Goal: Check status: Check status

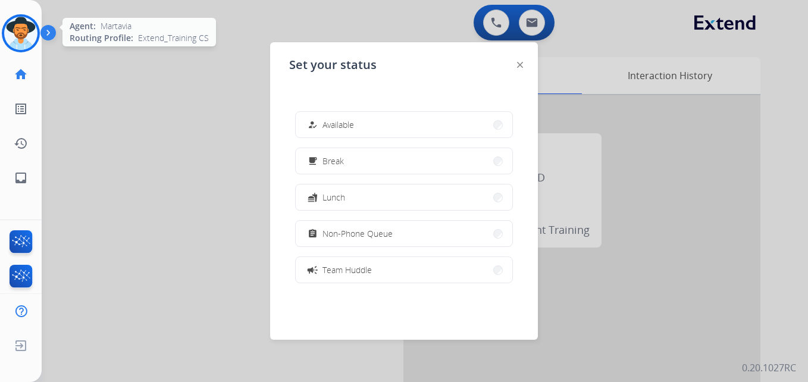
click at [16, 38] on img at bounding box center [20, 33] width 33 height 33
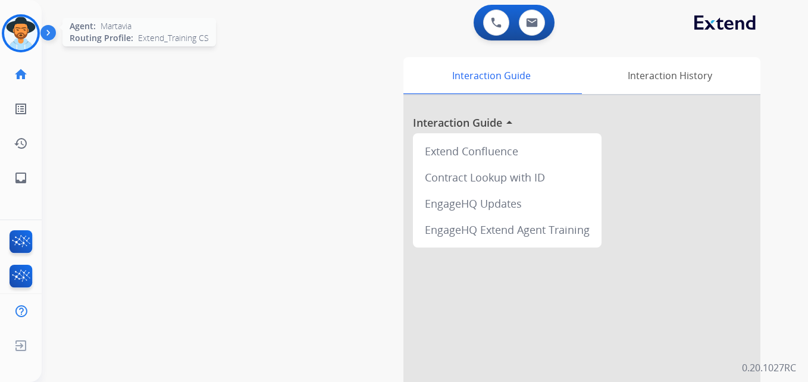
click at [30, 35] on img at bounding box center [20, 33] width 33 height 33
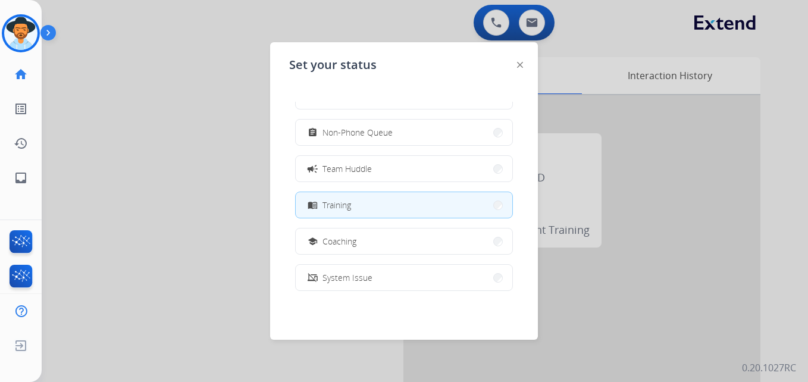
scroll to position [119, 0]
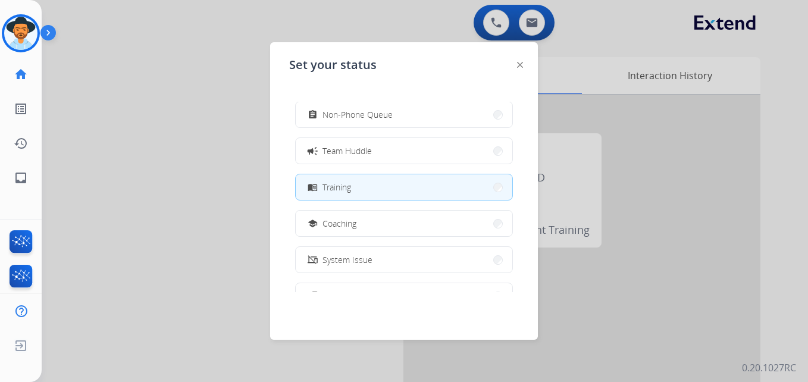
click at [219, 169] on div at bounding box center [404, 191] width 808 height 382
